Goal: Task Accomplishment & Management: Use online tool/utility

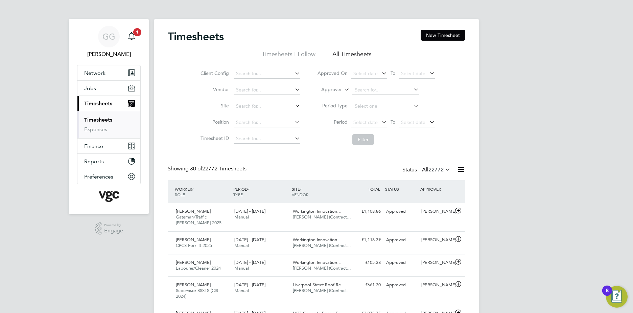
click at [342, 94] on li "Approver" at bounding box center [376, 90] width 135 height 16
click at [339, 89] on label "Approver" at bounding box center [327, 89] width 30 height 7
drag, startPoint x: 337, startPoint y: 95, endPoint x: 348, endPoint y: 94, distance: 10.6
click at [337, 95] on li "Worker" at bounding box center [324, 97] width 33 height 9
click at [374, 83] on li "Worker" at bounding box center [376, 90] width 135 height 16
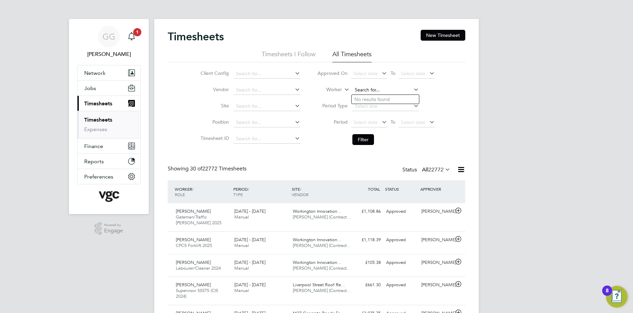
click at [366, 91] on input at bounding box center [385, 89] width 67 height 9
click at [395, 99] on b "Cr" at bounding box center [397, 99] width 5 height 6
type input "Andy Crago"
click at [355, 136] on button "Filter" at bounding box center [363, 139] width 22 height 11
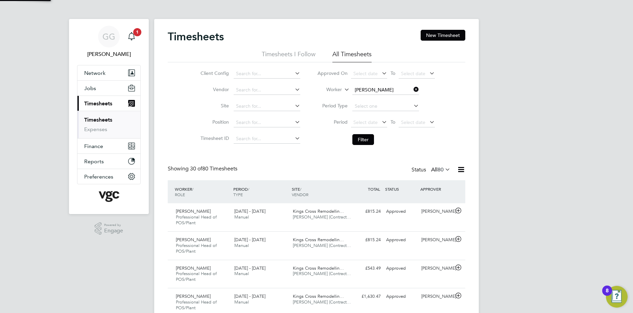
scroll to position [23, 59]
click at [379, 88] on input at bounding box center [385, 89] width 67 height 9
click at [370, 104] on li "Andy Cra go" at bounding box center [385, 108] width 67 height 9
type input "Andy Crago"
click at [363, 137] on button "Filter" at bounding box center [363, 139] width 22 height 11
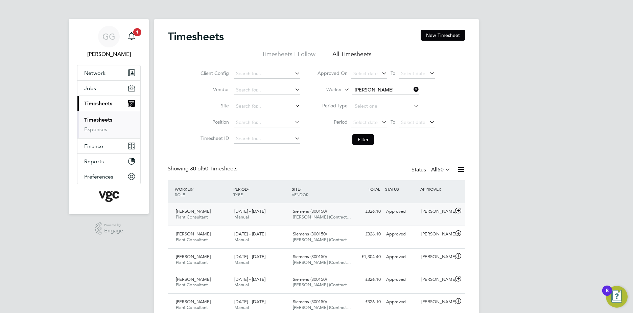
click at [341, 215] on span "[PERSON_NAME] (Contract…" at bounding box center [322, 217] width 58 height 6
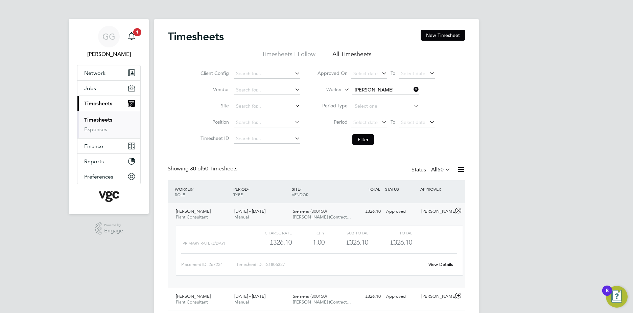
scroll to position [17, 59]
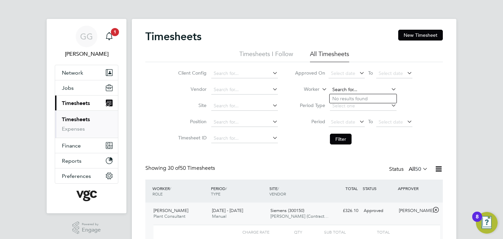
click at [349, 91] on input at bounding box center [363, 89] width 67 height 9
click at [373, 98] on b "Mc" at bounding box center [376, 99] width 7 height 6
type input "Michael Mcgahern"
click at [335, 141] on button "Filter" at bounding box center [341, 139] width 22 height 11
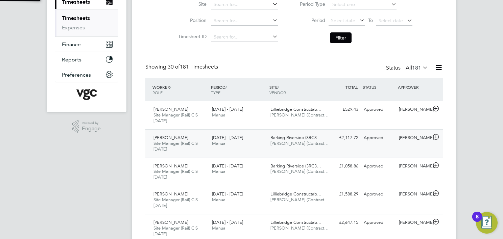
scroll to position [3, 3]
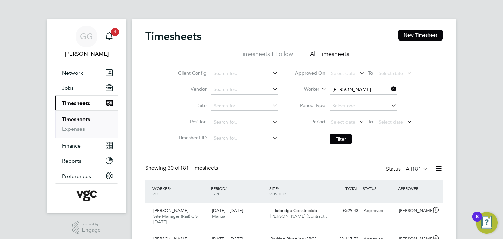
click at [321, 89] on icon at bounding box center [321, 88] width 0 height 6
click at [315, 96] on icon at bounding box center [314, 96] width 5 height 5
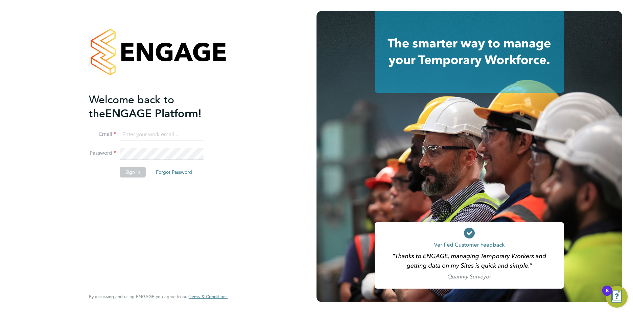
type input "gauri.gautam@vgcgroup.co.uk"
click at [141, 170] on button "Sign In" at bounding box center [133, 171] width 26 height 11
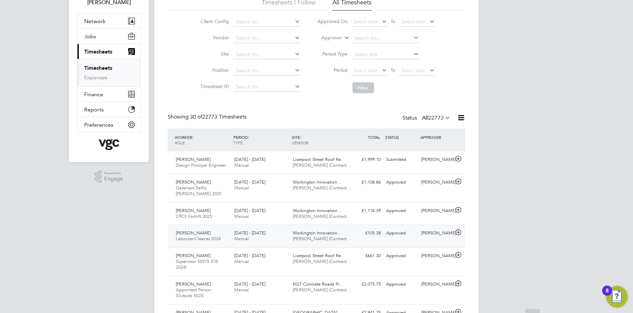
scroll to position [101, 0]
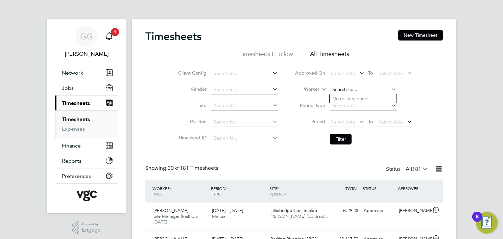
click at [341, 88] on input at bounding box center [363, 89] width 67 height 9
click at [359, 97] on li "Vij ay Chilla" at bounding box center [363, 98] width 67 height 9
type input "Vijay Chilla"
click at [344, 138] on button "Filter" at bounding box center [341, 139] width 22 height 11
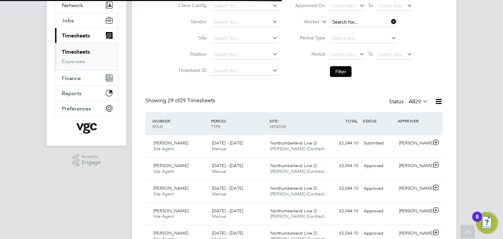
click at [345, 22] on input at bounding box center [363, 22] width 67 height 9
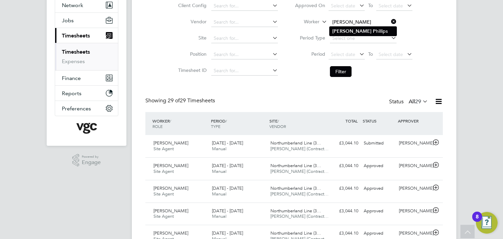
click at [348, 27] on li "Andrew P hillips" at bounding box center [363, 31] width 67 height 9
type input "[PERSON_NAME]"
click at [342, 72] on button "Filter" at bounding box center [341, 71] width 22 height 11
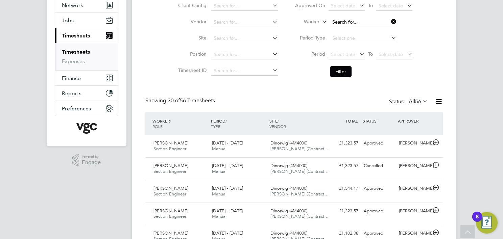
click at [350, 25] on input at bounding box center [363, 22] width 67 height 9
click at [353, 32] on li "Vijay Chilla" at bounding box center [363, 31] width 67 height 9
type input "Vijay Chilla"
click at [342, 72] on button "Filter" at bounding box center [341, 71] width 22 height 11
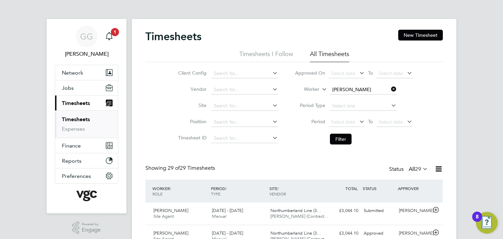
click at [312, 91] on label "Worker" at bounding box center [304, 89] width 30 height 7
drag, startPoint x: 298, startPoint y: 100, endPoint x: 295, endPoint y: 97, distance: 4.3
click at [298, 100] on li "Worker" at bounding box center [302, 97] width 33 height 9
click at [319, 90] on label "Worker" at bounding box center [304, 89] width 30 height 7
click at [296, 101] on li "Worker" at bounding box center [302, 97] width 33 height 9
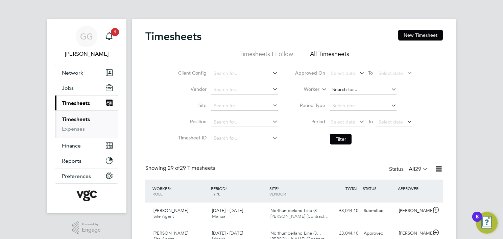
click at [359, 89] on input at bounding box center [363, 89] width 67 height 9
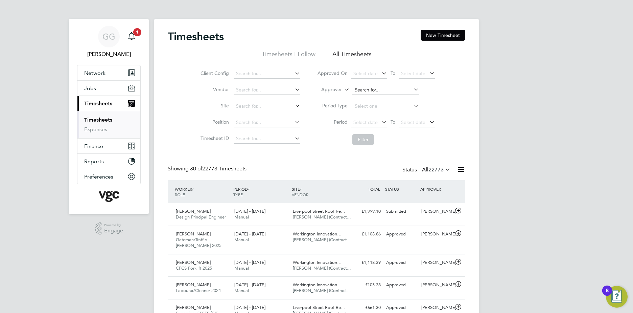
click at [364, 86] on input at bounding box center [385, 89] width 67 height 9
click at [328, 87] on label "Approver" at bounding box center [327, 89] width 30 height 7
click at [332, 91] on label "Approver" at bounding box center [327, 89] width 30 height 7
drag, startPoint x: 331, startPoint y: 92, endPoint x: 335, endPoint y: 94, distance: 4.7
click at [331, 92] on label "Approver" at bounding box center [327, 89] width 30 height 7
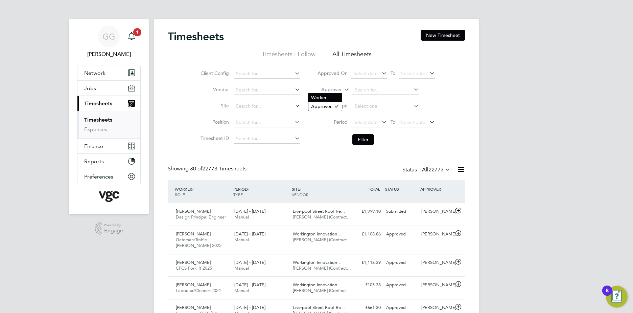
click at [336, 95] on li "Worker" at bounding box center [324, 97] width 33 height 9
click at [375, 92] on input at bounding box center [385, 89] width 67 height 9
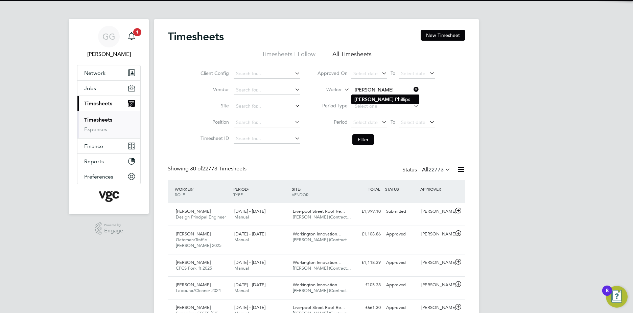
click at [394, 100] on li "[PERSON_NAME] llips" at bounding box center [385, 99] width 67 height 9
type input "[PERSON_NAME]"
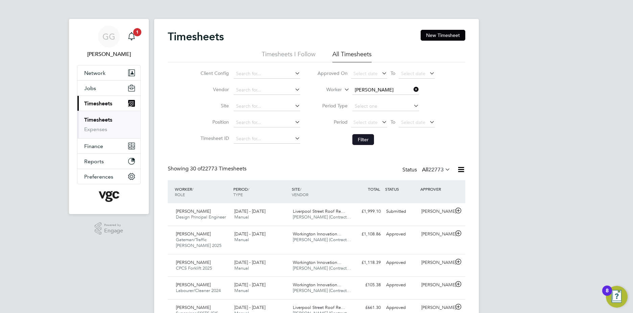
drag, startPoint x: 368, startPoint y: 138, endPoint x: 359, endPoint y: 136, distance: 8.9
click at [367, 138] on button "Filter" at bounding box center [363, 139] width 22 height 11
